Goal: Navigation & Orientation: Find specific page/section

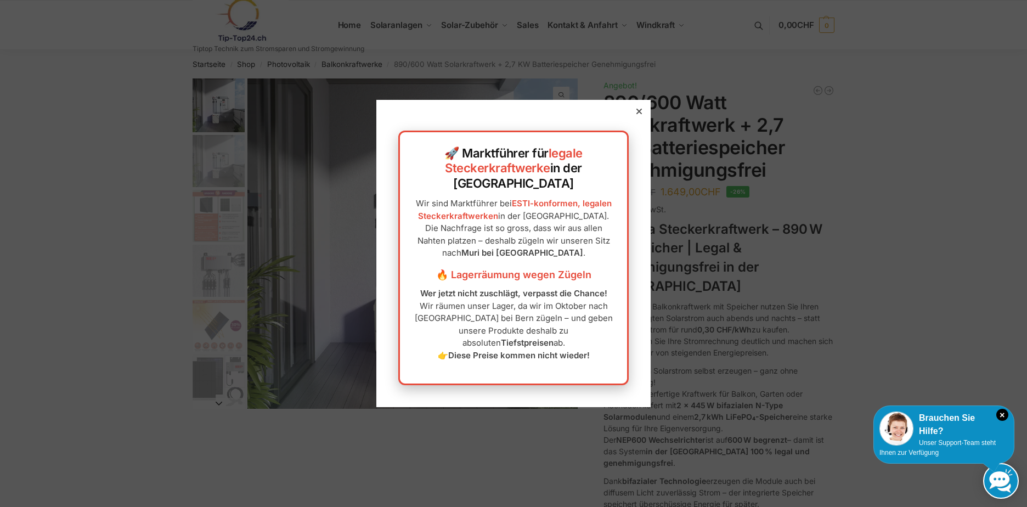
click at [634, 116] on div at bounding box center [639, 111] width 10 height 10
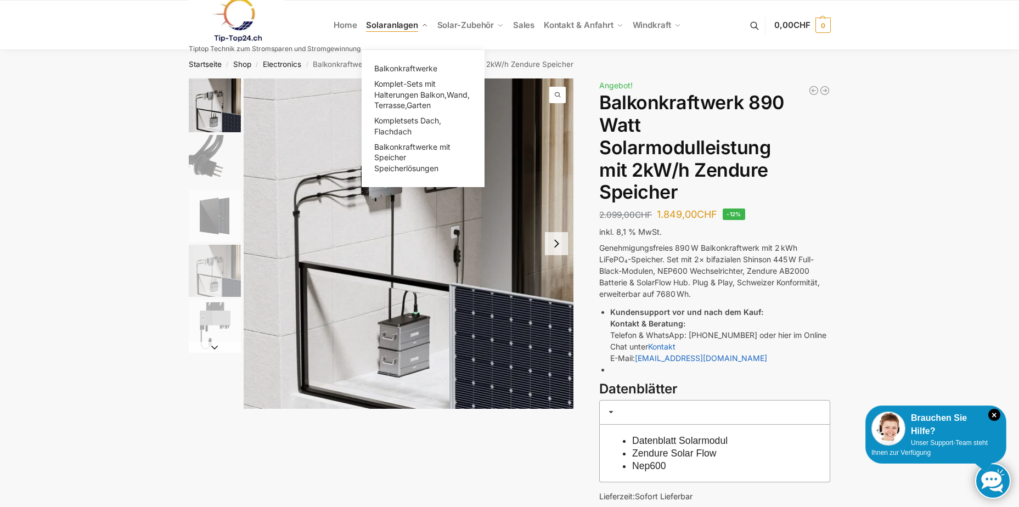
click at [392, 25] on span "Solaranlagen" at bounding box center [392, 25] width 52 height 10
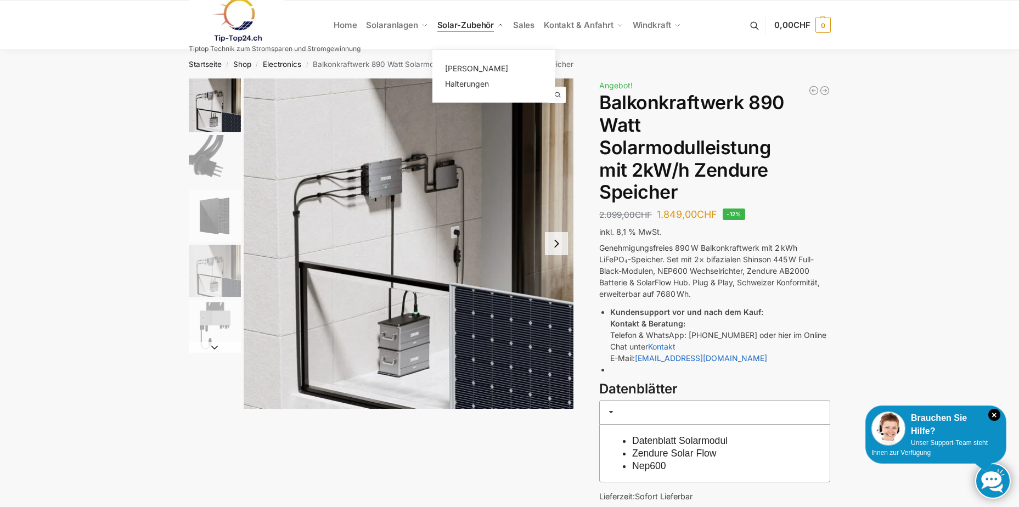
click at [464, 24] on span "Solar-Zubehör" at bounding box center [465, 25] width 57 height 10
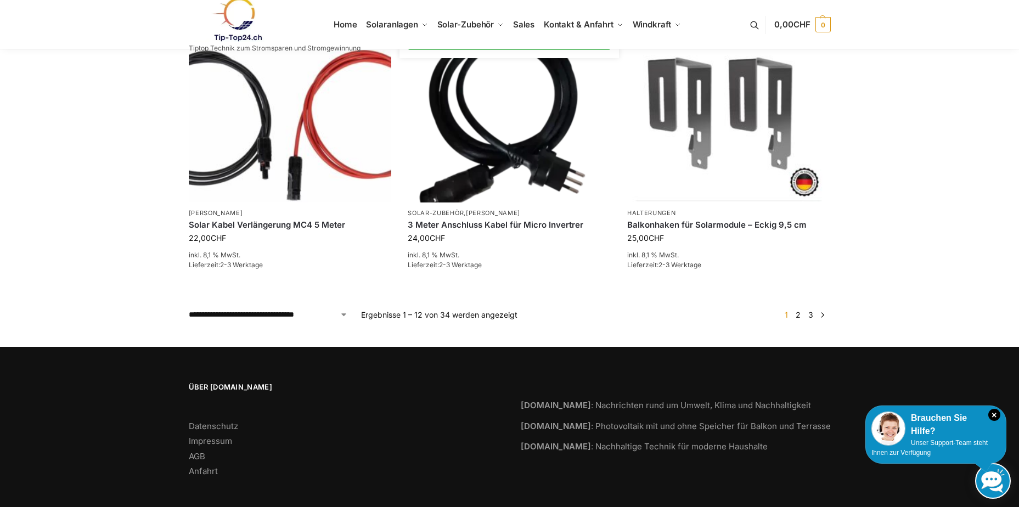
scroll to position [931, 0]
click at [796, 310] on link "2" at bounding box center [798, 313] width 10 height 9
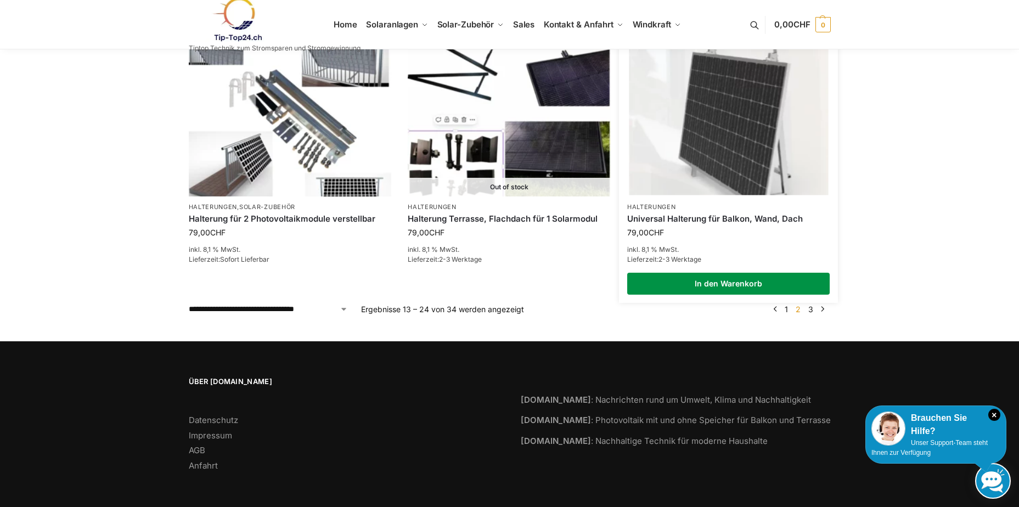
scroll to position [943, 0]
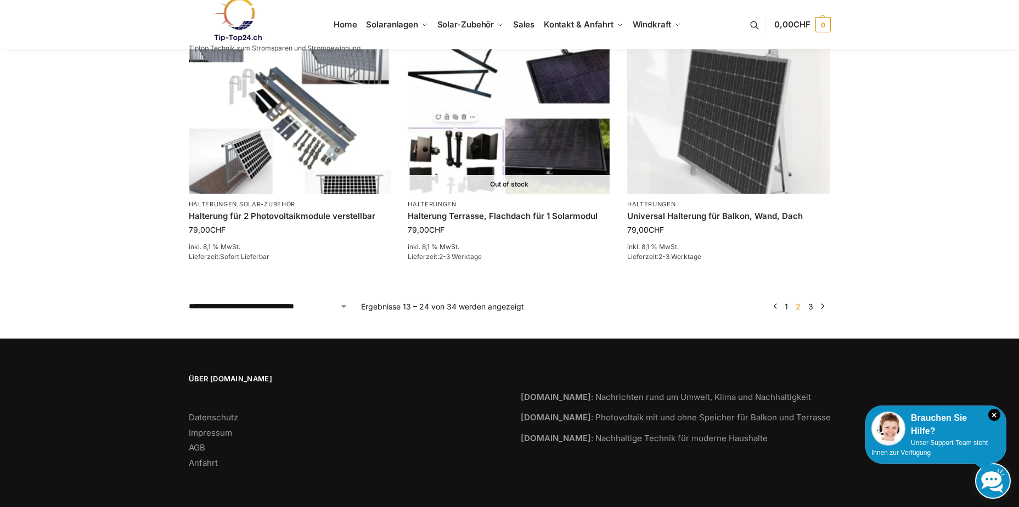
click at [809, 308] on link "3" at bounding box center [810, 306] width 10 height 9
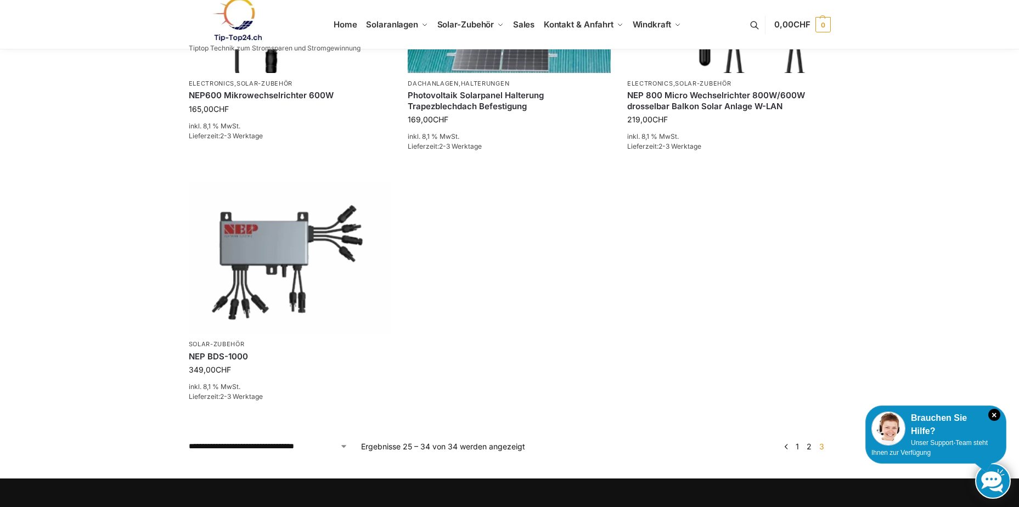
scroll to position [680, 0]
